Goal: Information Seeking & Learning: Learn about a topic

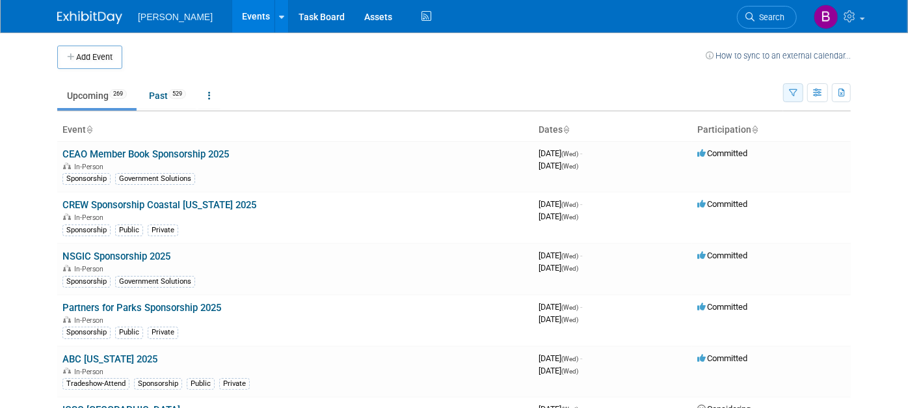
click at [804, 92] on button "button" at bounding box center [793, 92] width 20 height 19
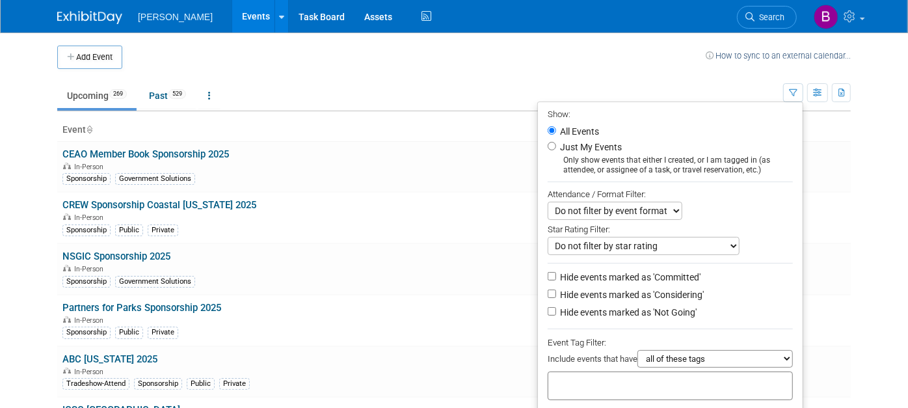
click at [709, 380] on div at bounding box center [670, 386] width 245 height 29
type input "g"
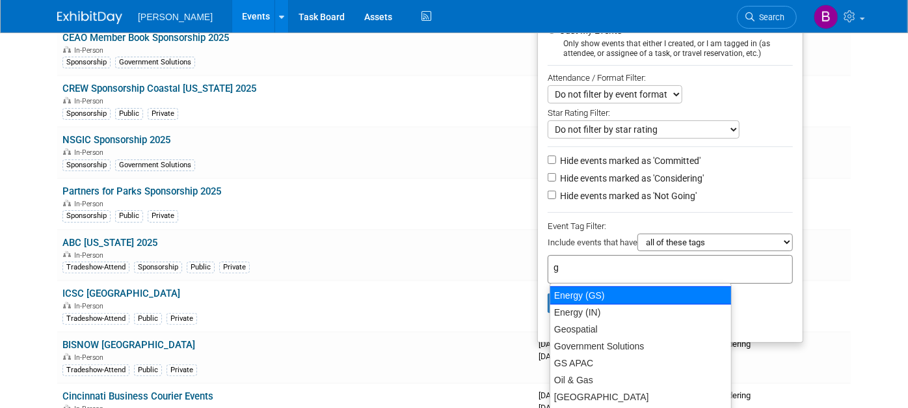
scroll to position [72, 0]
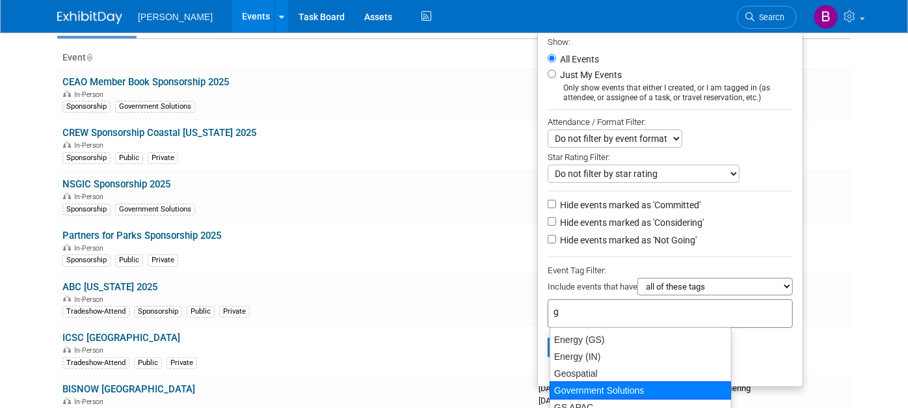
click at [643, 386] on div "Government Solutions" at bounding box center [641, 390] width 182 height 18
type input "Government Solutions"
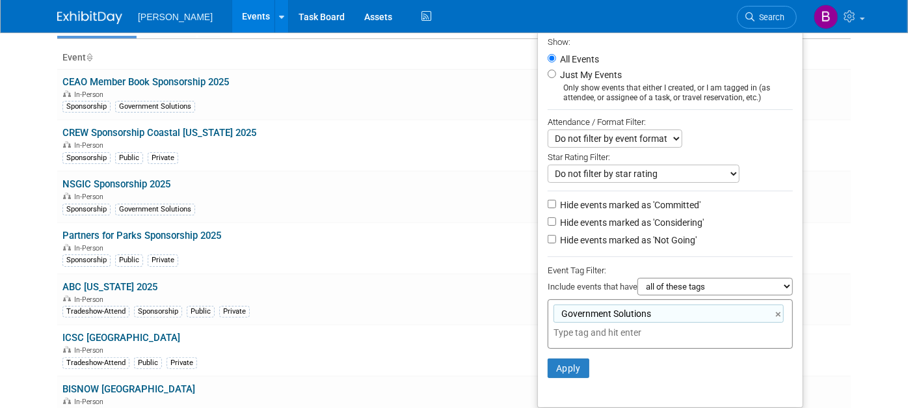
click at [591, 230] on li "Hide events marked as 'Considering'" at bounding box center [670, 224] width 265 height 18
click at [591, 243] on label "Hide events marked as 'Not Going'" at bounding box center [627, 240] width 139 height 13
click at [556, 243] on input "Hide events marked as 'Not Going'" at bounding box center [552, 239] width 8 height 8
checkbox input "true"
click at [586, 226] on label "Hide events marked as 'Considering'" at bounding box center [631, 222] width 146 height 13
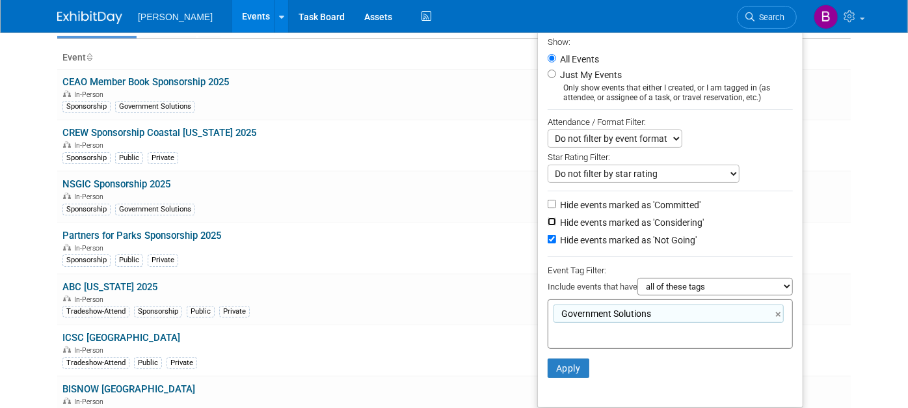
click at [556, 226] on input "Hide events marked as 'Considering'" at bounding box center [552, 221] width 8 height 8
checkbox input "true"
click at [565, 372] on button "Apply" at bounding box center [569, 368] width 42 height 20
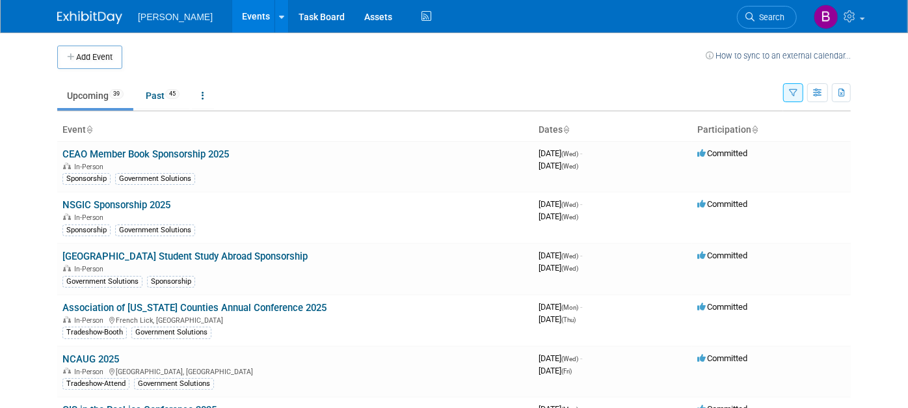
click at [783, 88] on ul "Upcoming 39 Past 45 All Events 84 Past and Upcoming Grouped Annually Events gro…" at bounding box center [420, 96] width 726 height 29
click at [793, 92] on button "button" at bounding box center [793, 92] width 20 height 19
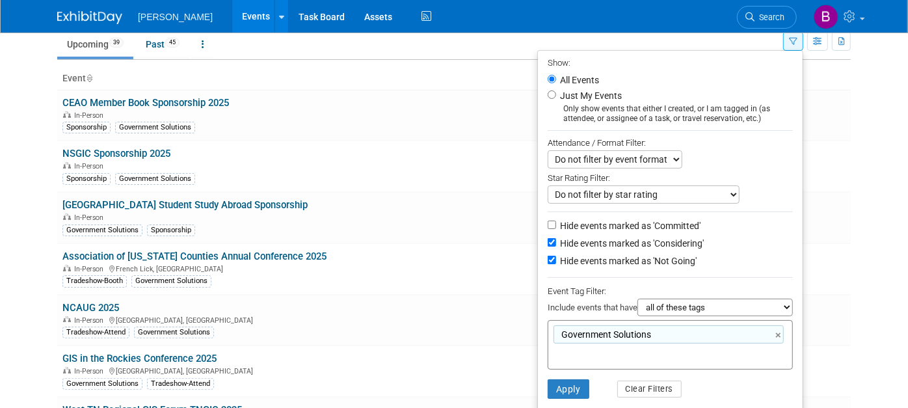
scroll to position [72, 0]
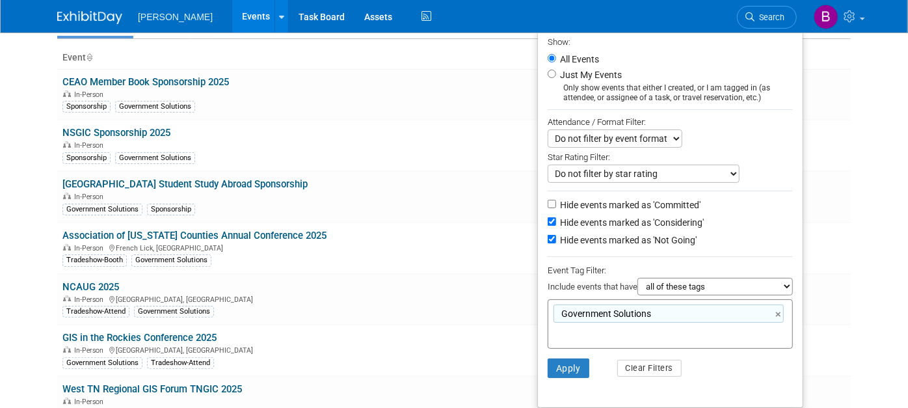
click at [654, 333] on input "text" at bounding box center [606, 332] width 104 height 13
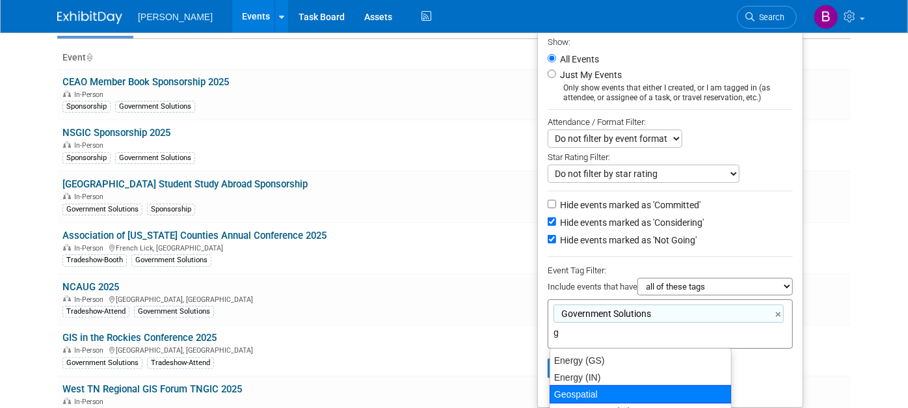
type input "g"
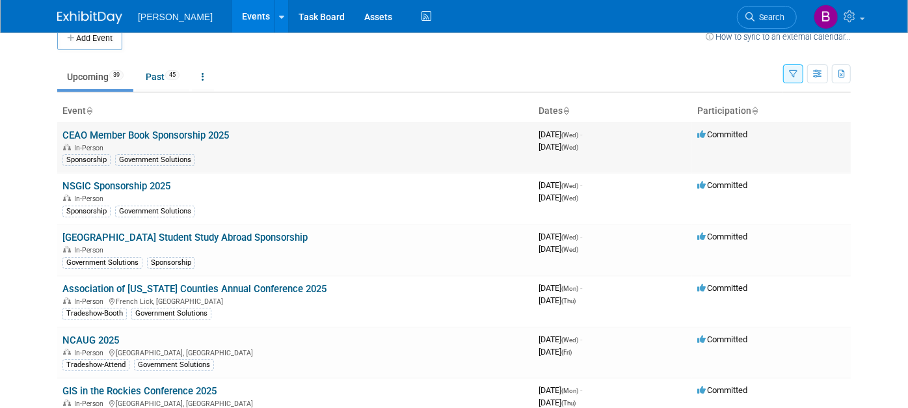
scroll to position [0, 0]
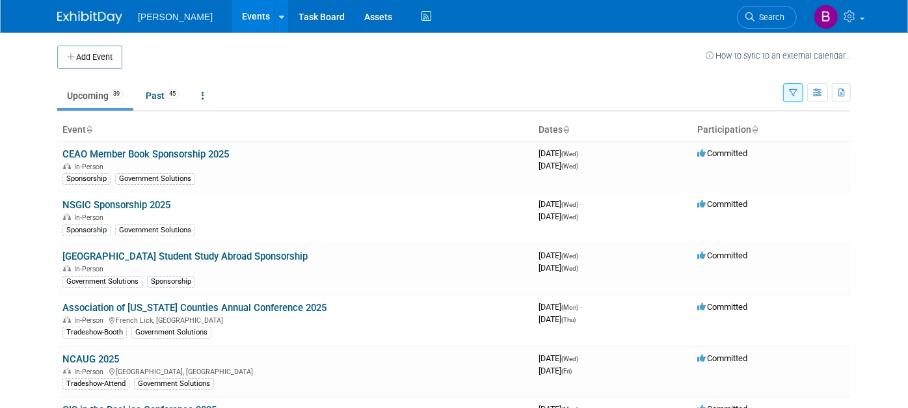
click at [804, 101] on button "button" at bounding box center [793, 92] width 20 height 19
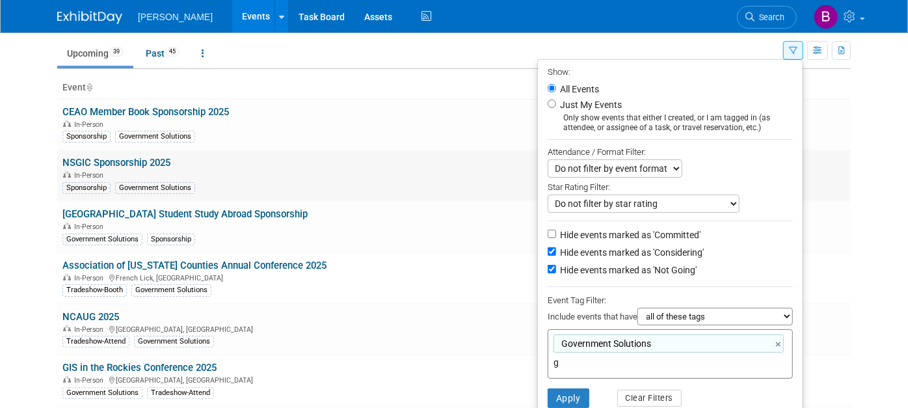
scroll to position [144, 0]
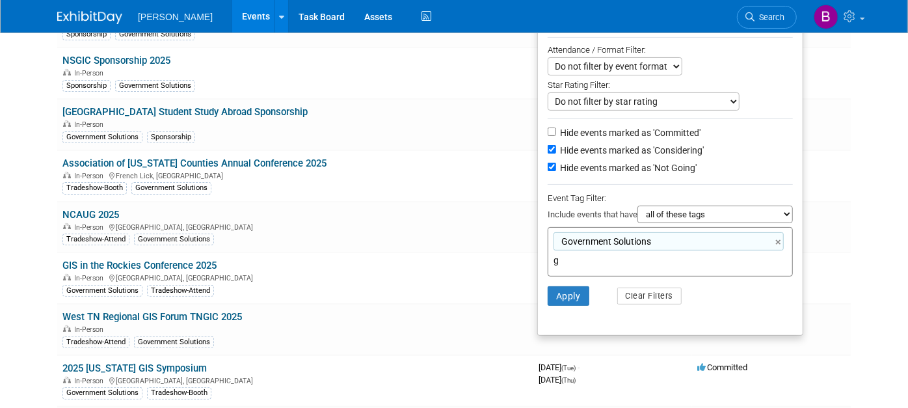
click at [654, 247] on div "Government Solutions ×" at bounding box center [669, 241] width 230 height 18
type input "Government Solutions"
click at [645, 260] on input "g" at bounding box center [645, 260] width 182 height 13
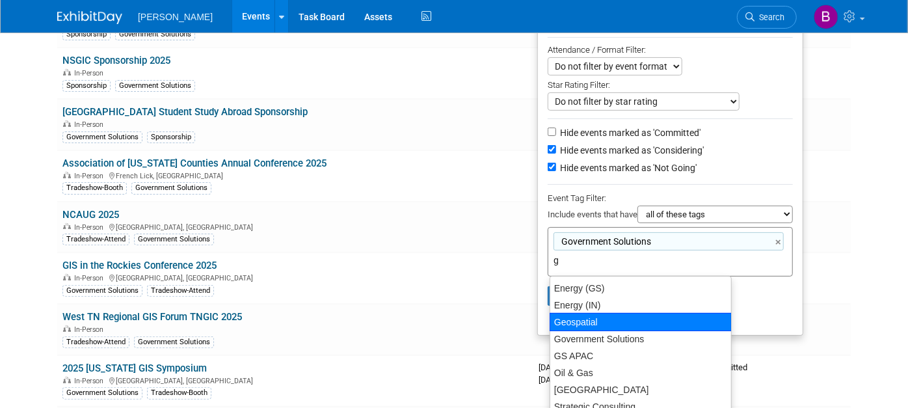
click at [589, 325] on div "Geospatial" at bounding box center [641, 322] width 182 height 18
type input "Government Solutions, Geospatial"
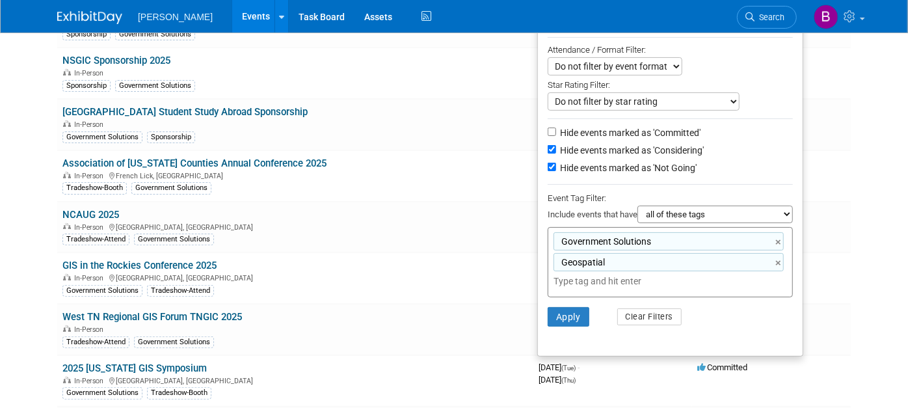
type input "m"
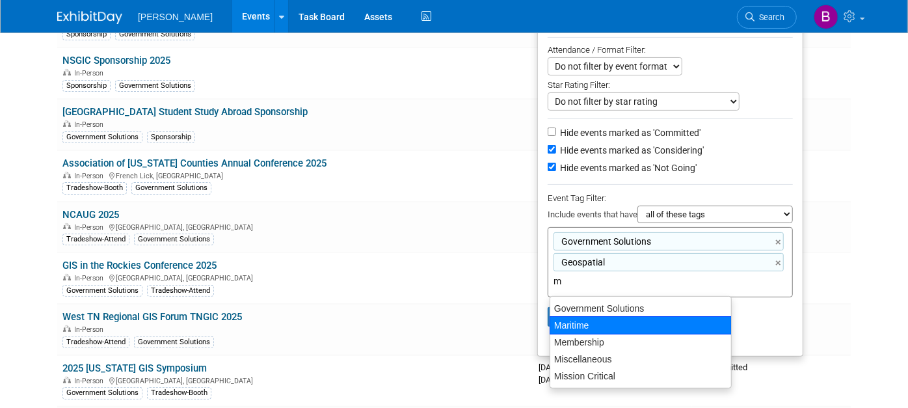
click at [595, 316] on div "Maritime" at bounding box center [641, 325] width 182 height 18
type input "Government Solutions, Geospatial, Maritime"
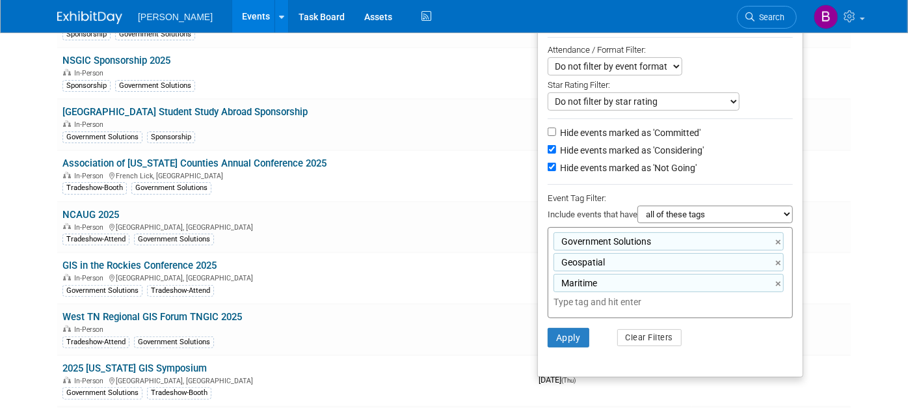
type input "n"
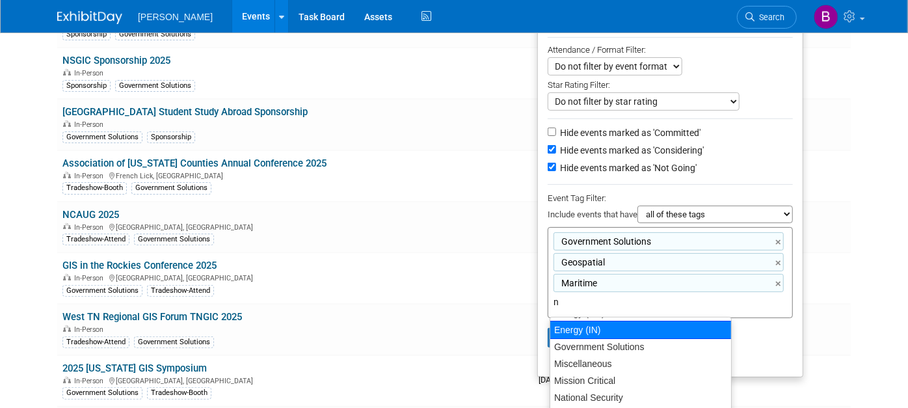
scroll to position [64, 0]
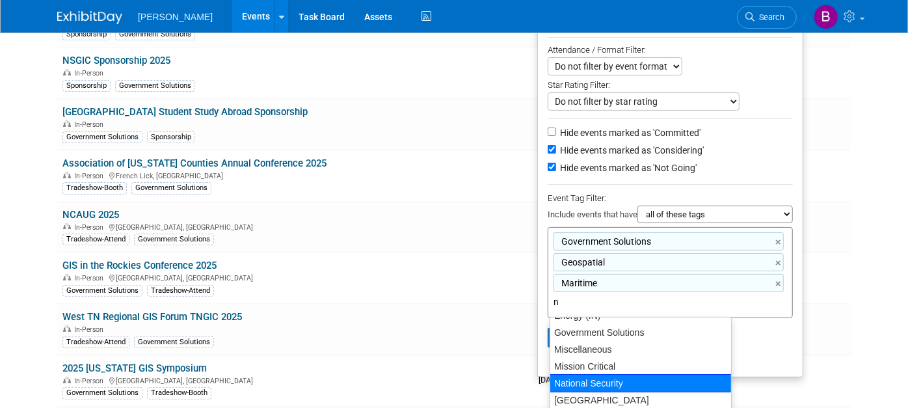
click at [588, 379] on div "National Security" at bounding box center [641, 383] width 182 height 18
type input "Government Solutions, Geospatial, Maritime, National Security"
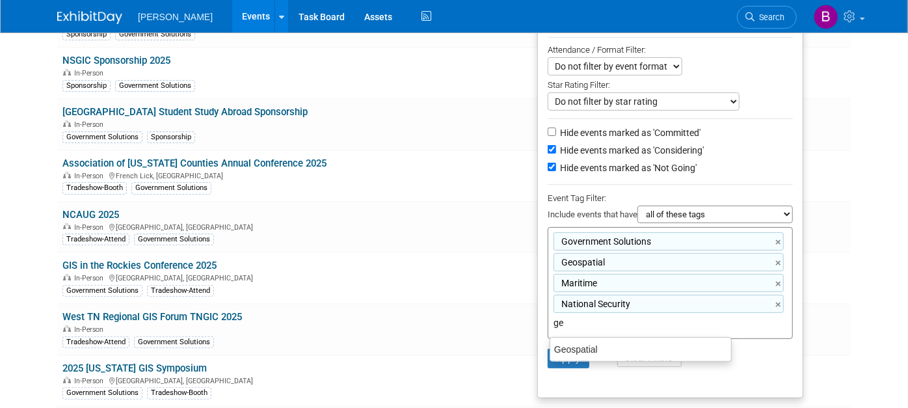
scroll to position [0, 0]
type input "g"
type input "en"
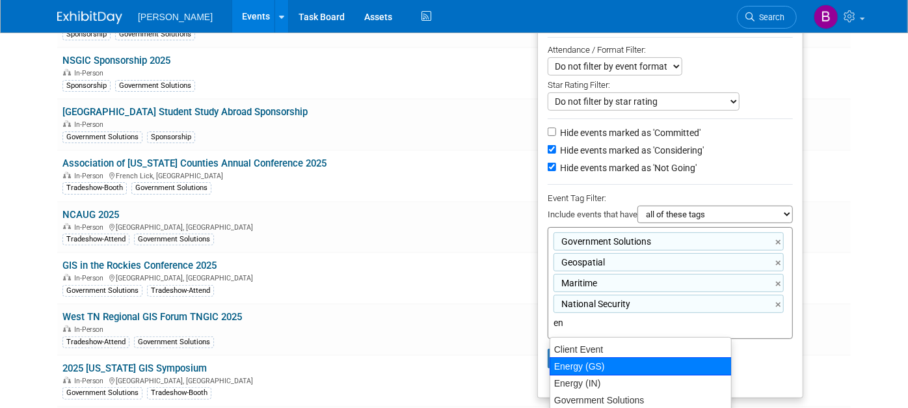
click at [628, 364] on div "Energy (GS)" at bounding box center [641, 366] width 182 height 18
type input "Government Solutions, Geospatial, Maritime, National Security, Energy (GS)"
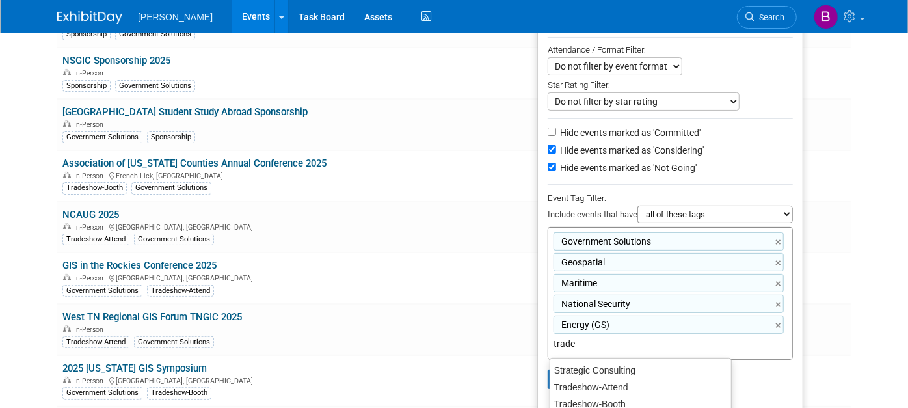
type input "trades"
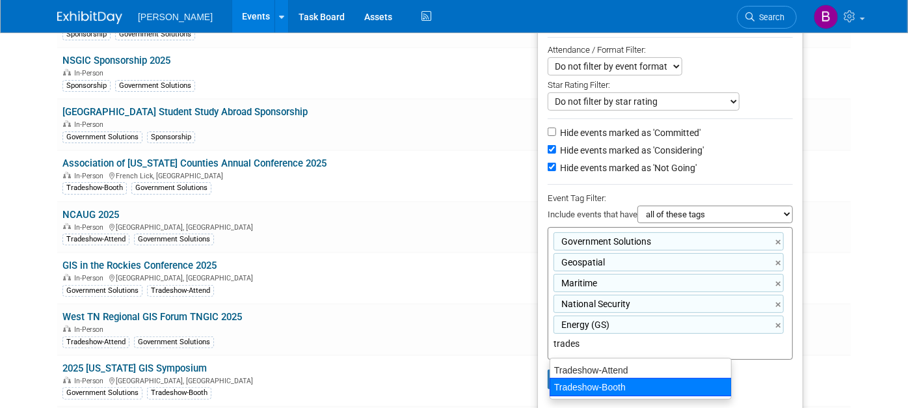
click at [643, 380] on div "Tradeshow-Booth" at bounding box center [641, 387] width 182 height 18
type input "Government Solutions, Geospatial, Maritime, National Security, Energy (GS), Tra…"
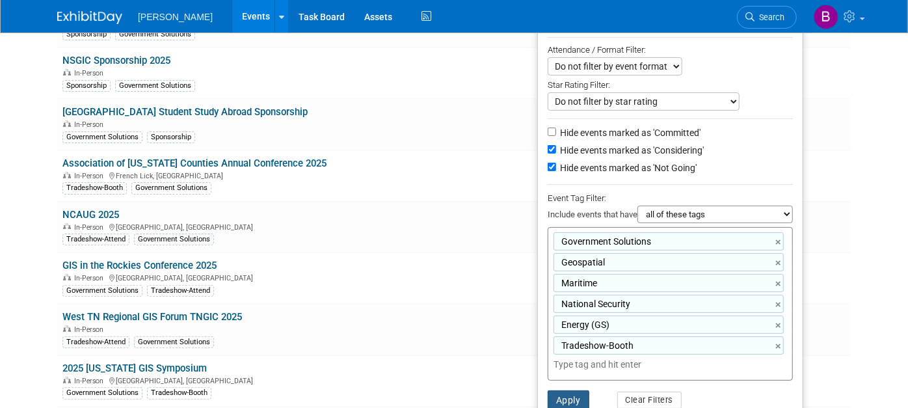
click at [578, 394] on button "Apply" at bounding box center [569, 400] width 42 height 20
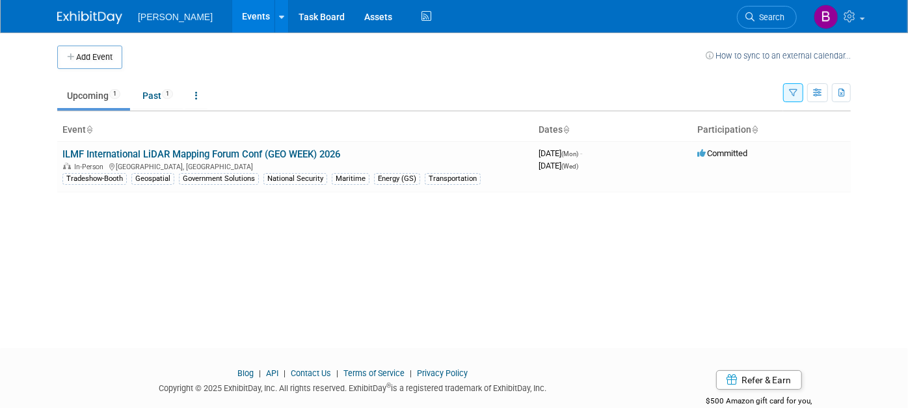
click at [799, 85] on button "button" at bounding box center [793, 92] width 20 height 19
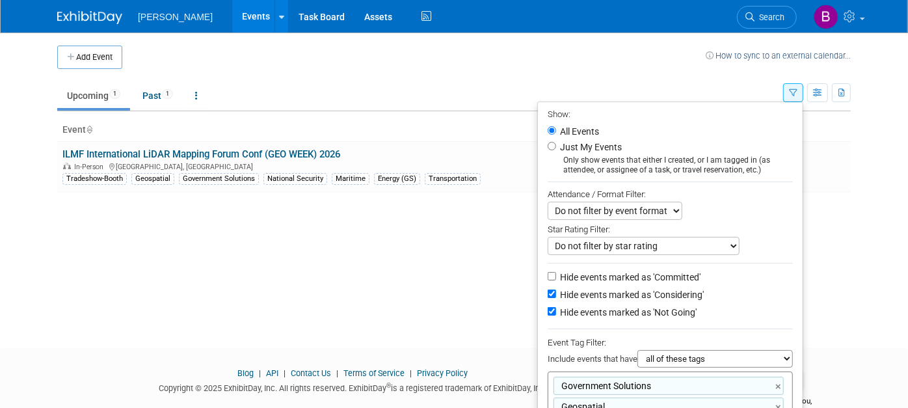
click at [694, 360] on select "all of these tags any one of these tags only and exactly these specific tags" at bounding box center [715, 359] width 155 height 18
select select "any"
click at [643, 350] on select "all of these tags any one of these tags only and exactly these specific tags" at bounding box center [715, 359] width 155 height 18
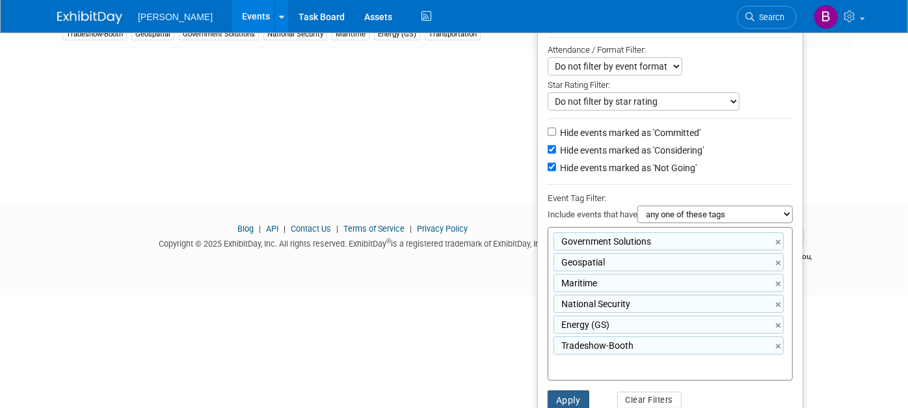
click at [573, 402] on button "Apply" at bounding box center [569, 400] width 42 height 20
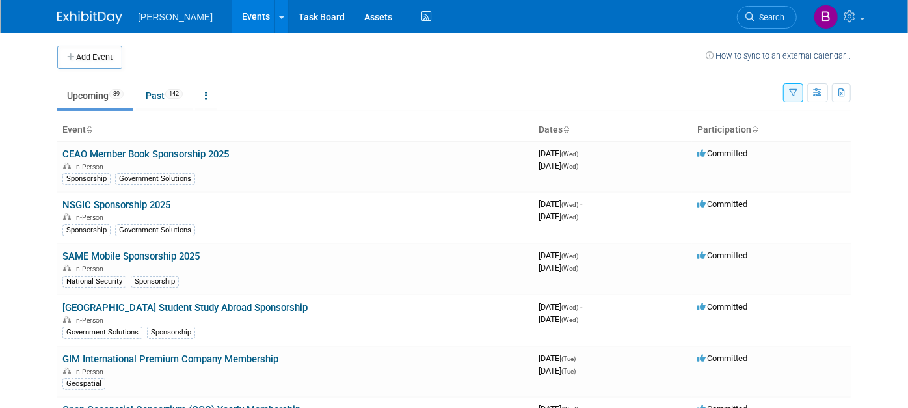
click at [804, 86] on button "button" at bounding box center [793, 92] width 20 height 19
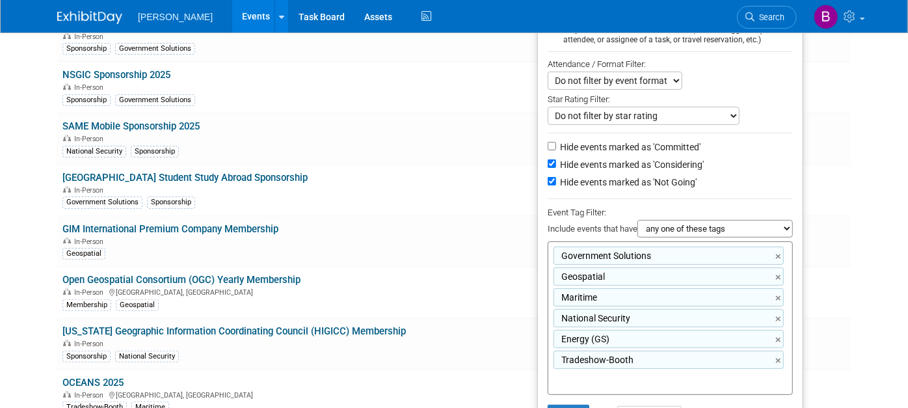
scroll to position [289, 0]
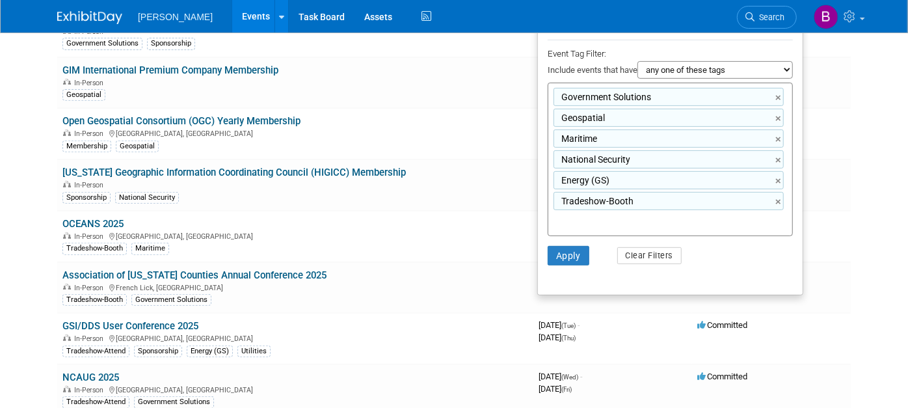
drag, startPoint x: 786, startPoint y: 199, endPoint x: 717, endPoint y: 213, distance: 70.4
click at [784, 198] on link "×" at bounding box center [780, 202] width 8 height 15
type input "Government Solutions, Geospatial, Maritime, National Security, Energy (GS)"
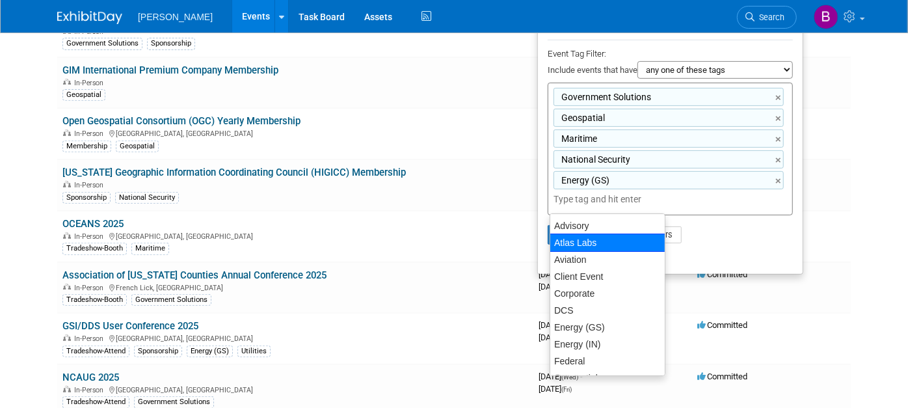
click at [705, 252] on ul "Show: All Events Just My Events Only show events that either I created, or I am…" at bounding box center [670, 44] width 266 height 462
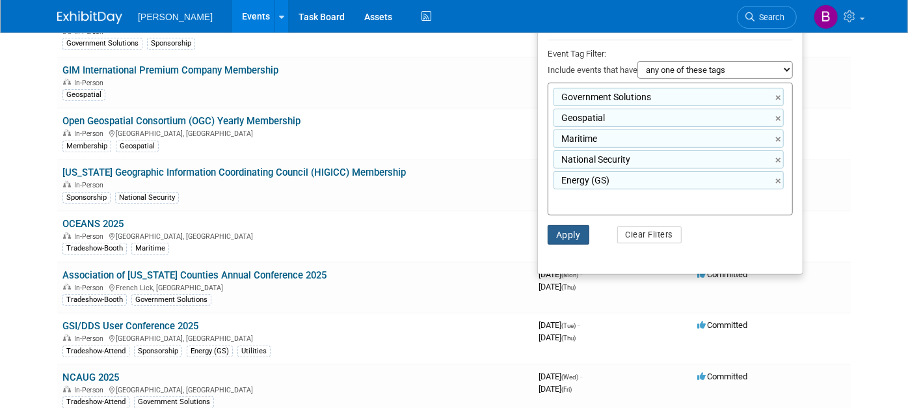
click at [564, 225] on button "Apply" at bounding box center [569, 235] width 42 height 20
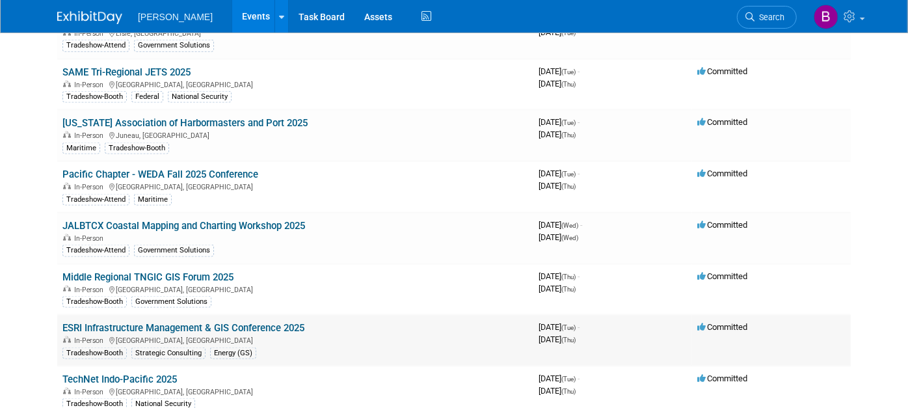
scroll to position [1084, 0]
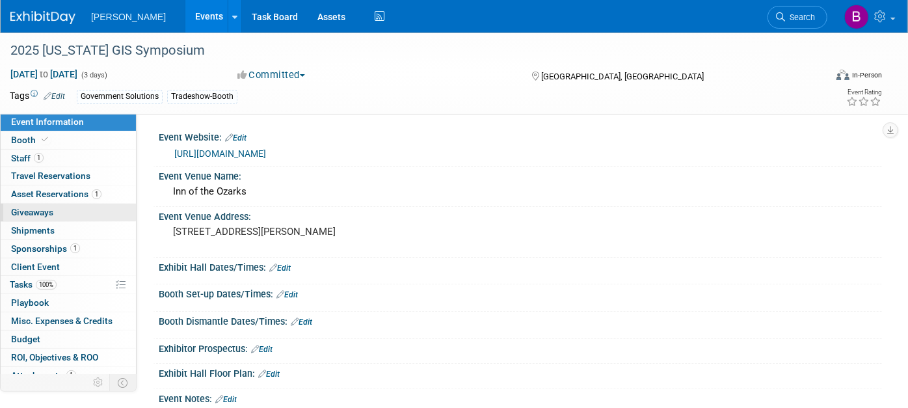
click at [42, 213] on span "Giveaways 0" at bounding box center [32, 212] width 42 height 10
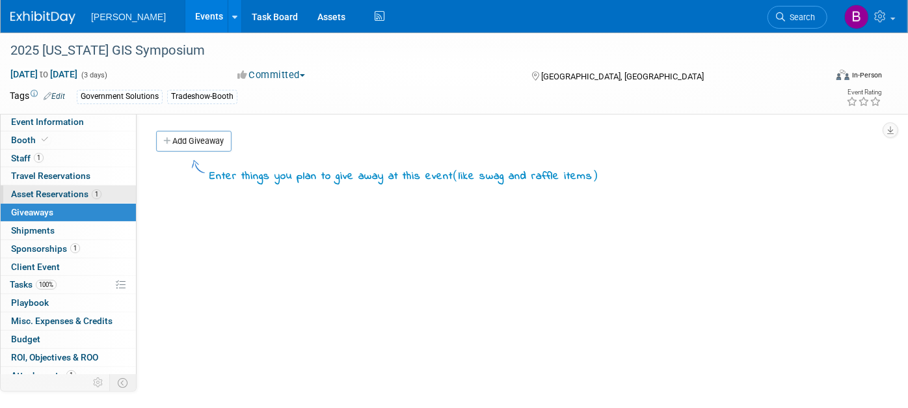
click at [83, 185] on link "1 Asset Reservations 1" at bounding box center [68, 194] width 135 height 18
